Goal: Task Accomplishment & Management: Complete application form

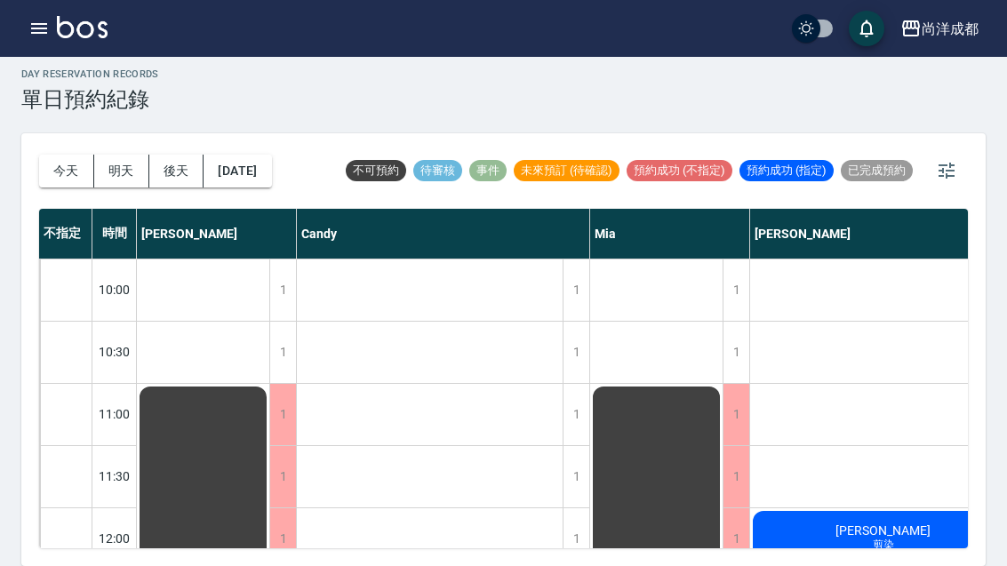
scroll to position [901, 236]
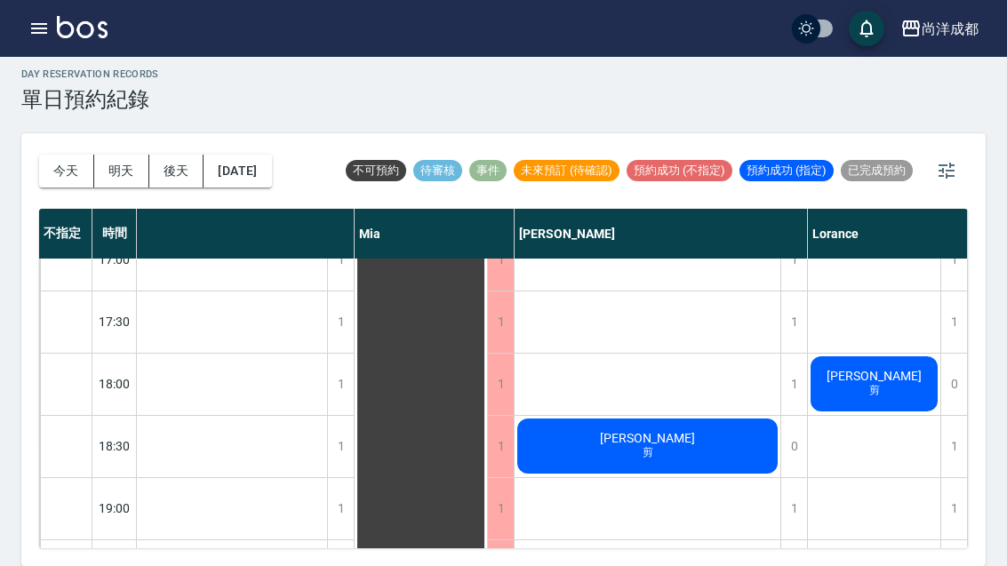
click at [123, 155] on button "明天" at bounding box center [121, 171] width 55 height 33
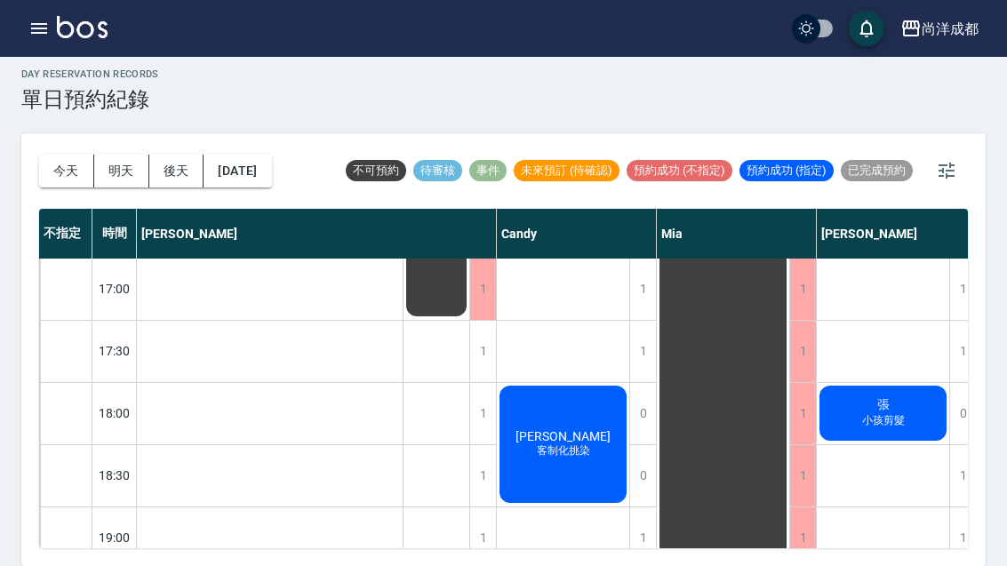
scroll to position [870, 0]
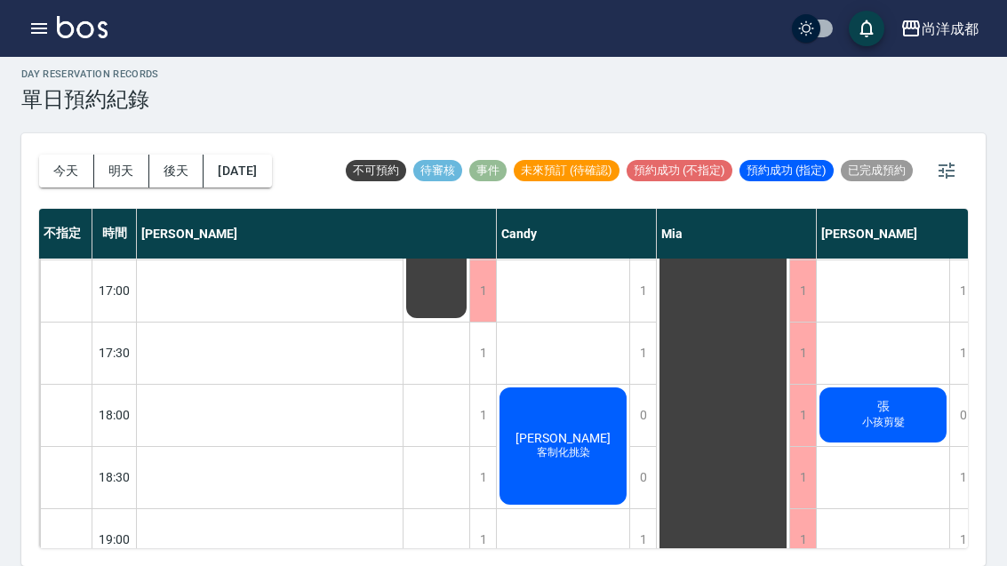
click at [473, 323] on div "1" at bounding box center [482, 353] width 27 height 61
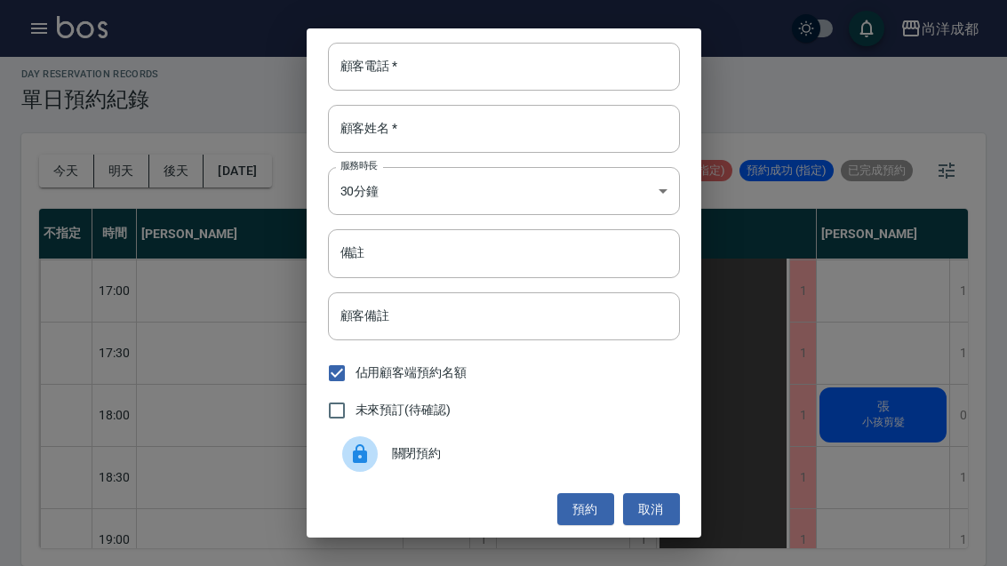
click at [565, 61] on input "顧客電話   *" at bounding box center [504, 67] width 352 height 48
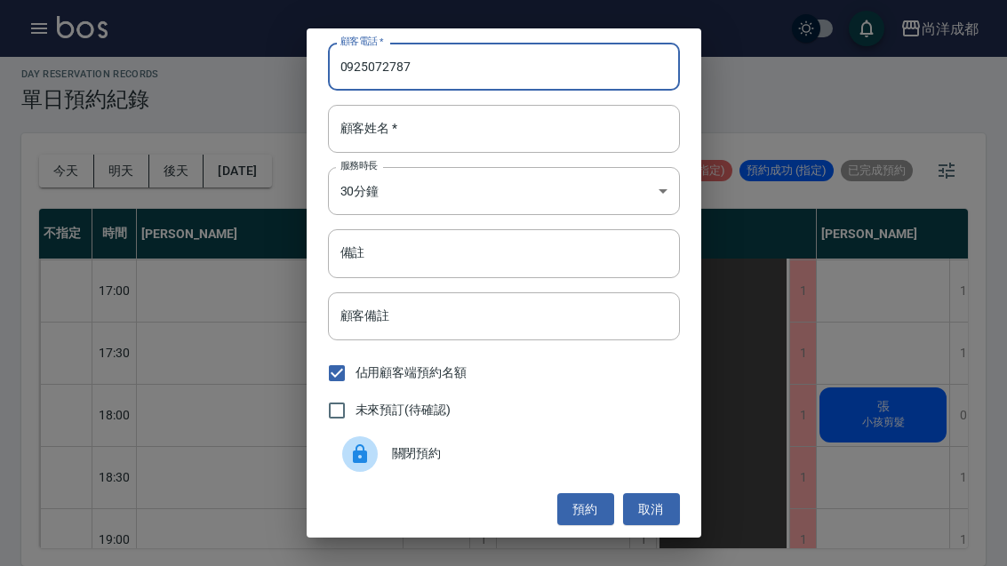
type input "0925072787"
click at [557, 133] on input "顧客姓名   *" at bounding box center [504, 129] width 352 height 48
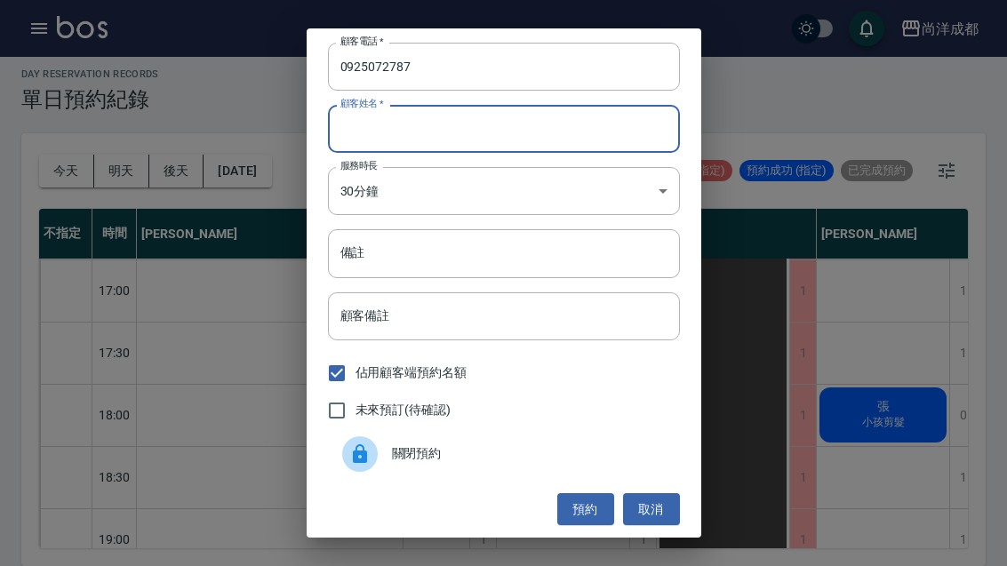
type input "ㄐ"
type input "呂"
click at [557, 258] on input "備註" at bounding box center [504, 253] width 352 height 48
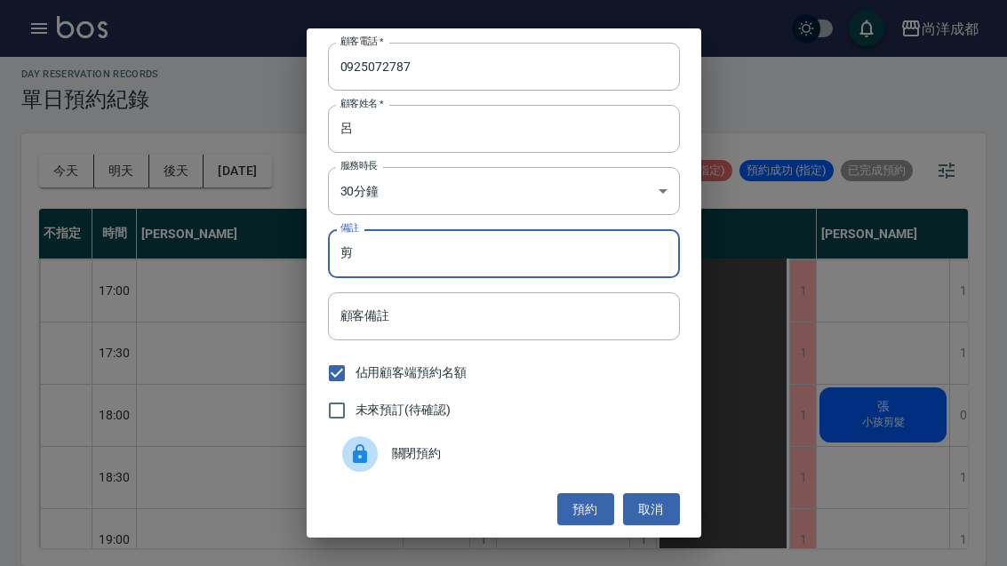
type input "剪"
click at [582, 517] on button "預約" at bounding box center [585, 509] width 57 height 33
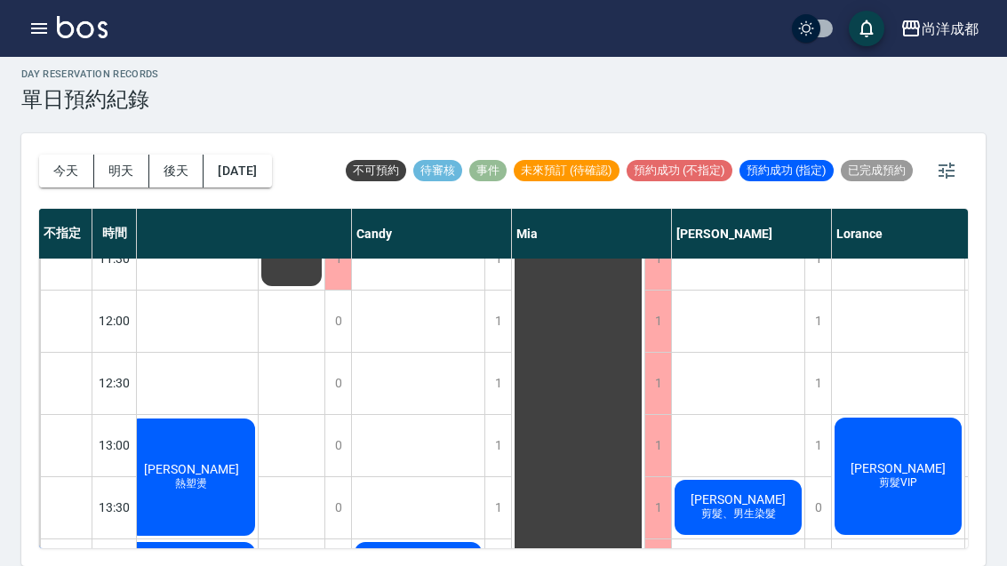
scroll to position [303, 169]
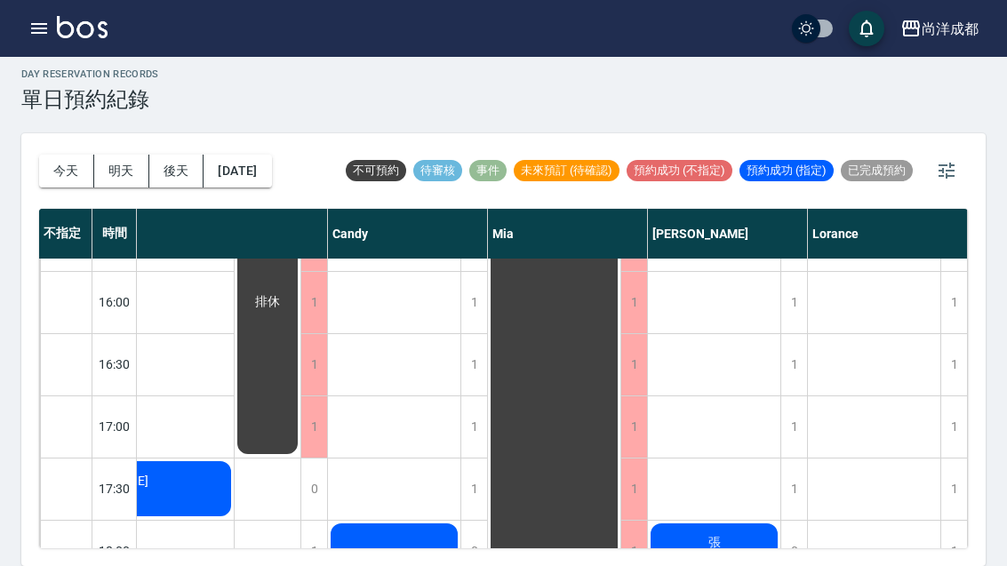
click at [63, 155] on button "今天" at bounding box center [66, 171] width 55 height 33
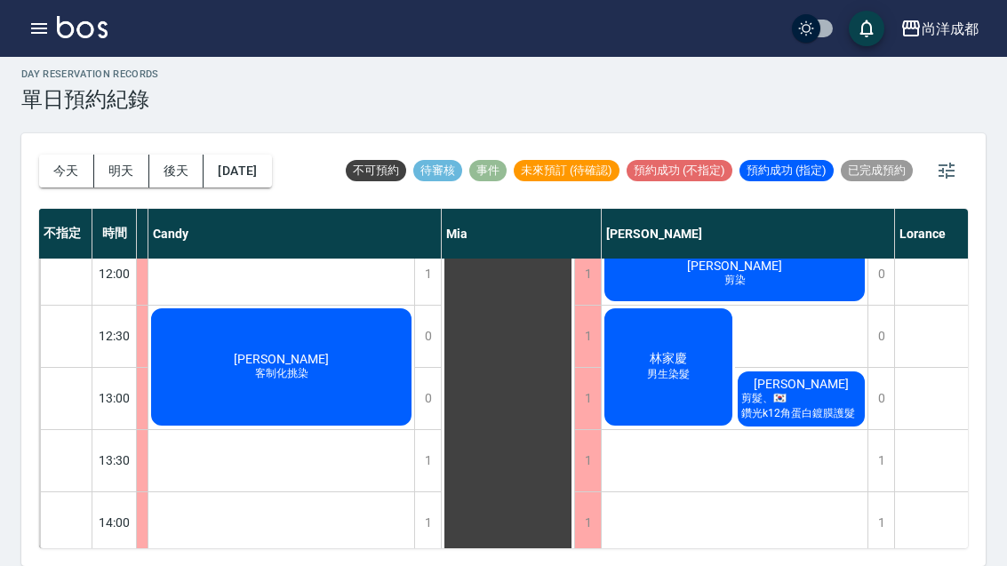
scroll to position [265, 148]
click at [661, 351] on span "林家慶" at bounding box center [668, 359] width 44 height 16
